Goal: Task Accomplishment & Management: Complete application form

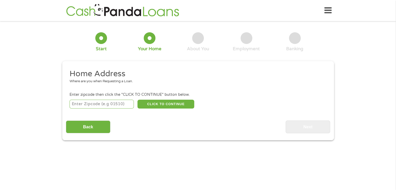
click at [109, 107] on input "number" at bounding box center [101, 104] width 64 height 9
type input "03062"
select select "[US_STATE]"
click at [169, 107] on button "CLICK TO CONTINUE" at bounding box center [165, 104] width 57 height 9
type input "03062"
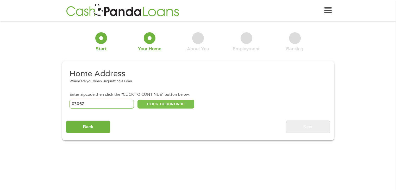
type input "Nashua"
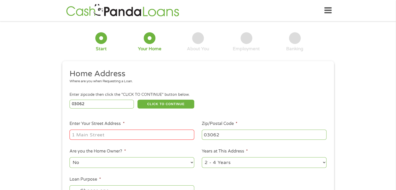
click at [92, 134] on input "Enter Your Street Address *" at bounding box center [131, 135] width 125 height 10
type input "[STREET_ADDRESS]"
click at [26, 133] on div "1 Start 2 Your Home 3 About You 4 Employment 5 Banking 6 This field is hidden w…" at bounding box center [198, 129] width 396 height 209
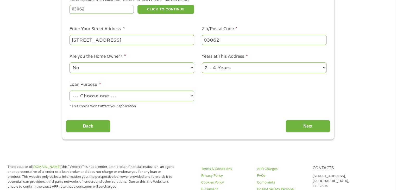
scroll to position [95, 0]
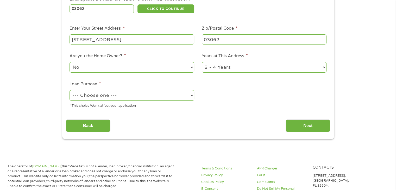
click at [244, 67] on select "1 Year or less 1 - 2 Years 2 - 4 Years Over 4 Years" at bounding box center [264, 67] width 125 height 11
select select "60months"
click at [202, 62] on select "1 Year or less 1 - 2 Years 2 - 4 Years Over 4 Years" at bounding box center [264, 67] width 125 height 11
click at [191, 107] on div "* This choice Won’t affect your application" at bounding box center [131, 104] width 125 height 7
click at [135, 100] on select "--- Choose one --- Pay Bills Debt Consolidation Home Improvement Major Purchase…" at bounding box center [131, 95] width 125 height 11
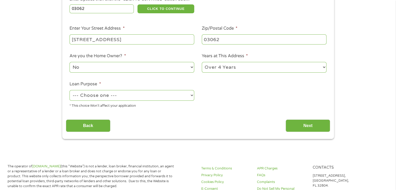
select select "paybills"
click at [69, 91] on select "--- Choose one --- Pay Bills Debt Consolidation Home Improvement Major Purchase…" at bounding box center [131, 95] width 125 height 11
click at [169, 122] on div "Back Next" at bounding box center [198, 123] width 264 height 16
click at [327, 119] on div "Back Next" at bounding box center [198, 123] width 264 height 16
click at [321, 123] on input "Next" at bounding box center [307, 125] width 44 height 13
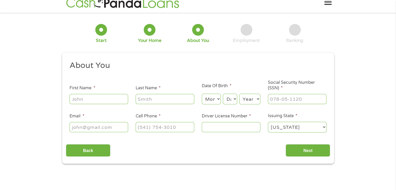
scroll to position [0, 0]
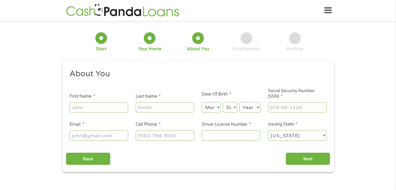
click at [113, 107] on input "First Name *" at bounding box center [98, 107] width 59 height 10
type input "[PERSON_NAME]"
type input "[EMAIL_ADDRESS][DOMAIN_NAME]"
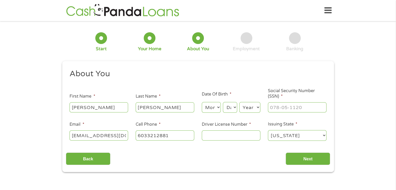
type input "[PHONE_NUMBER]"
click at [170, 81] on ul "About You This field is hidden when viewing the form Title * --- Choose one ---…" at bounding box center [198, 107] width 264 height 77
click at [211, 111] on select "Month 1 2 3 4 5 6 7 8 9 10 11 12" at bounding box center [211, 107] width 19 height 11
select select "7"
click at [202, 102] on select "Month 1 2 3 4 5 6 7 8 9 10 11 12" at bounding box center [211, 107] width 19 height 11
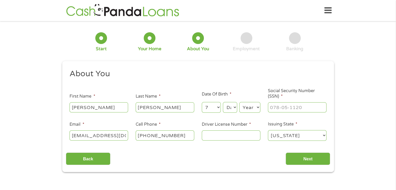
click at [227, 105] on select "Day 1 2 3 4 5 6 7 8 9 10 11 12 13 14 15 16 17 18 19 20 21 22 23 24 25 26 27 28 …" at bounding box center [230, 107] width 14 height 11
select select "6"
click at [223, 102] on select "Day 1 2 3 4 5 6 7 8 9 10 11 12 13 14 15 16 17 18 19 20 21 22 23 24 25 26 27 28 …" at bounding box center [230, 107] width 14 height 11
click at [251, 107] on select "Year [DATE] 2006 2005 2004 2003 2002 2001 2000 1999 1998 1997 1996 1995 1994 19…" at bounding box center [249, 107] width 21 height 11
select select "1997"
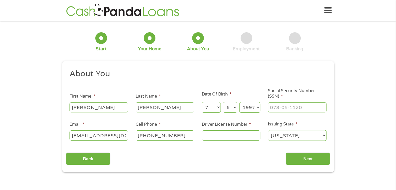
click at [239, 102] on select "Year [DATE] 2006 2005 2004 2003 2002 2001 2000 1999 1998 1997 1996 1995 1994 19…" at bounding box center [249, 107] width 21 height 11
click at [260, 74] on h2 "About You" at bounding box center [195, 74] width 253 height 10
click at [286, 112] on input "___-__-____" at bounding box center [297, 107] width 59 height 10
type input "003-90-1893"
type input "tc(603) [EMAIL_ADDRESS][DOMAIN_NAME]"
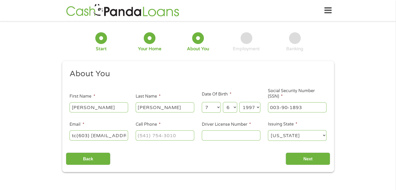
type input "(___) ___-____"
type input "tc(603) [EMAIL_ADDRESS][DOMAIN_NAME]"
click at [156, 143] on ul "About You This field is hidden when viewing the form Title * --- Choose one ---…" at bounding box center [198, 107] width 264 height 77
click at [115, 137] on input "tc(603) [EMAIL_ADDRESS][DOMAIN_NAME]" at bounding box center [98, 135] width 59 height 10
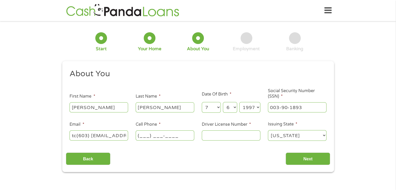
click at [115, 137] on input "tc(603) [EMAIL_ADDRESS][DOMAIN_NAME]" at bounding box center [98, 135] width 59 height 10
type input "[EMAIL_ADDRESS][DOMAIN_NAME]"
click at [144, 134] on input "(___) ___-____" at bounding box center [164, 135] width 59 height 10
type input "[PHONE_NUMBER]"
click at [177, 158] on div "Back Next" at bounding box center [198, 156] width 264 height 16
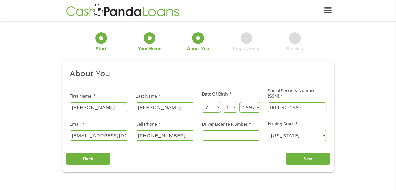
click at [219, 135] on input "Driver License Number *" at bounding box center [231, 135] width 59 height 10
type input "NHL17001745"
click at [225, 161] on div "Back Next" at bounding box center [198, 156] width 264 height 16
click at [296, 158] on input "Next" at bounding box center [307, 158] width 44 height 13
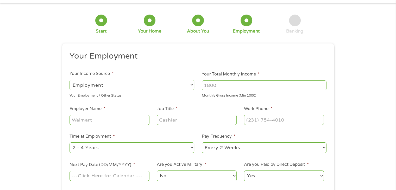
scroll to position [43, 0]
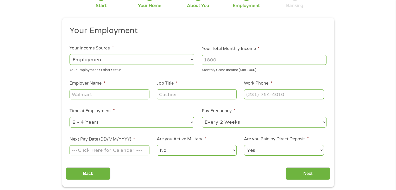
click at [121, 122] on select "--- Choose one --- 1 Year or less 1 - 2 Years 2 - 4 Years Over 4 Years" at bounding box center [131, 122] width 125 height 11
select select "12months"
click at [69, 117] on select "--- Choose one --- 1 Year or less 1 - 2 Years 2 - 4 Years Over 4 Years" at bounding box center [131, 122] width 125 height 11
click at [166, 106] on ul "Your Employment Your Income Source * --- Choose one --- Employment [DEMOGRAPHIC…" at bounding box center [198, 92] width 264 height 135
click at [88, 97] on input "Employer Name *" at bounding box center [109, 94] width 80 height 10
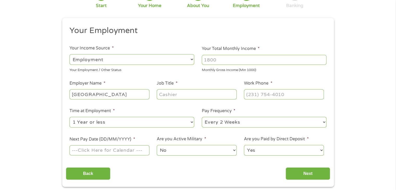
type input "[GEOGRAPHIC_DATA]"
click at [186, 95] on input "Job Title *" at bounding box center [197, 94] width 80 height 10
type input "Teacher"
click at [267, 96] on input "(___) ___-____" at bounding box center [284, 94] width 80 height 10
type input "[PHONE_NUMBER]"
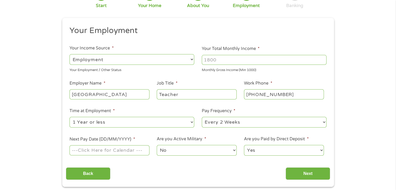
click at [262, 71] on div "Monthly Gross Income (Min 1000)" at bounding box center [264, 69] width 125 height 7
click at [216, 61] on input "Your Total Monthly Income *" at bounding box center [264, 60] width 125 height 10
type input "3500"
click at [20, 123] on div "1 Start 2 Your Home 3 About You 4 Employment 5 Banking 6 This field is hidden w…" at bounding box center [198, 84] width 396 height 205
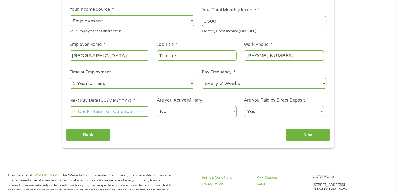
scroll to position [87, 0]
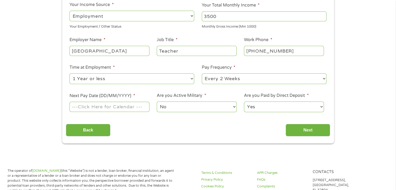
click at [109, 108] on input "Next Pay Date (DD/MM/YYYY) *" at bounding box center [109, 107] width 80 height 10
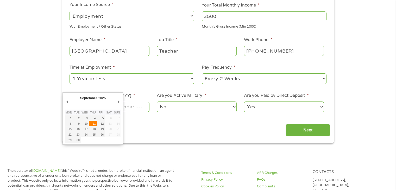
type input "[DATE]"
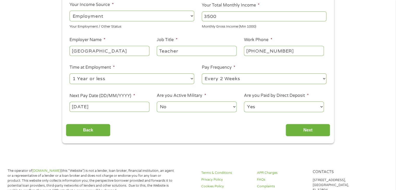
click at [132, 125] on div "Back Next" at bounding box center [198, 128] width 264 height 16
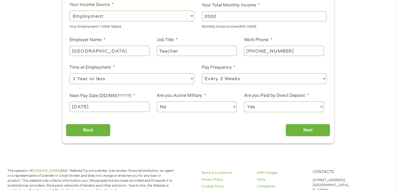
click at [119, 108] on input "[DATE]" at bounding box center [109, 107] width 80 height 10
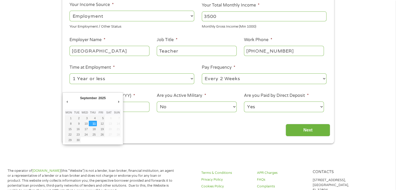
click at [136, 125] on div "Back Next" at bounding box center [198, 128] width 264 height 16
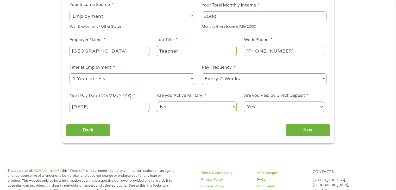
click at [278, 109] on select "Yes No" at bounding box center [284, 106] width 80 height 11
select select "0"
click at [244, 101] on select "Yes No" at bounding box center [284, 106] width 80 height 11
click at [257, 131] on div "Back Next" at bounding box center [198, 128] width 264 height 16
click at [320, 130] on input "Next" at bounding box center [307, 130] width 44 height 13
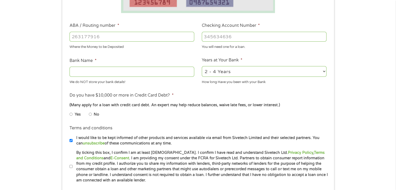
scroll to position [147, 0]
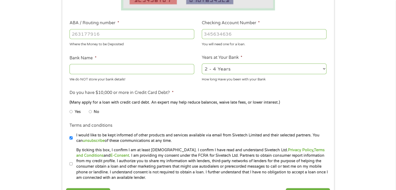
click at [91, 112] on input "No" at bounding box center [90, 111] width 3 height 8
radio input "true"
click at [32, 121] on div "1 Start 2 Your Home 3 About You 4 Employment 5 Banking 6 This field is hidden w…" at bounding box center [198, 43] width 396 height 330
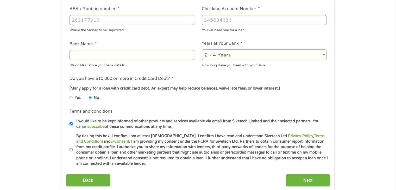
scroll to position [191, 0]
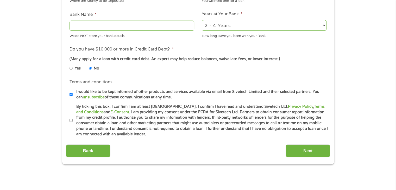
click at [71, 120] on input "By ticking this box, I confirm I am at least [DEMOGRAPHIC_DATA]. I confirm I ha…" at bounding box center [70, 120] width 3 height 8
checkbox input "true"
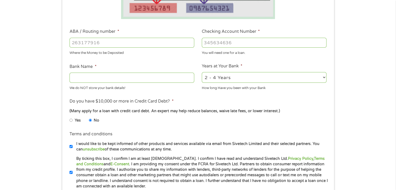
scroll to position [95, 0]
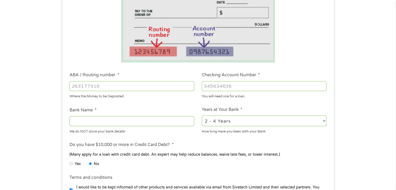
click at [128, 82] on input "ABA / Routing number *" at bounding box center [131, 86] width 125 height 10
click at [148, 85] on input "ABA / Routing number *" at bounding box center [131, 86] width 125 height 10
type input "011400071"
type input "TD BANK NA"
type input "011400071"
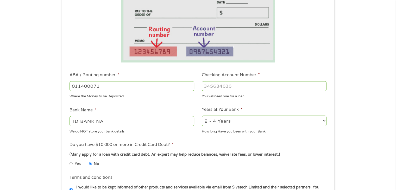
click at [226, 85] on input "Checking Account Number *" at bounding box center [264, 86] width 125 height 10
click at [235, 116] on select "2 - 4 Years 6 - 12 Months 1 - 2 Years Over 4 Years" at bounding box center [264, 120] width 125 height 11
select select "60months"
click at [202, 115] on select "2 - 4 Years 6 - 12 Months 1 - 2 Years Over 4 Years" at bounding box center [264, 120] width 125 height 11
click at [236, 83] on input "Checking Account Number *" at bounding box center [264, 86] width 125 height 10
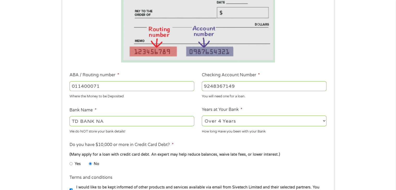
type input "9248367149"
click at [231, 173] on ul "Bank Information Where do you want the funds deposited? ABA / Routing number * …" at bounding box center [198, 102] width 264 height 259
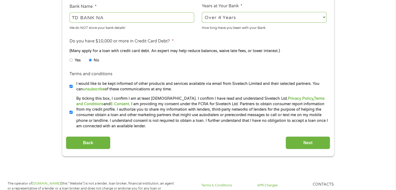
scroll to position [199, 0]
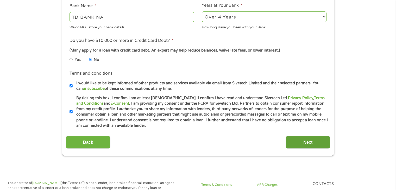
click at [289, 141] on input "Next" at bounding box center [307, 142] width 44 height 13
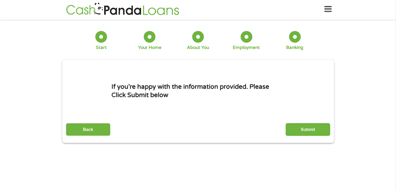
scroll to position [0, 0]
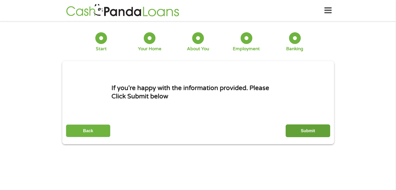
click at [310, 129] on input "Submit" at bounding box center [307, 130] width 44 height 13
